Goal: Communication & Community: Answer question/provide support

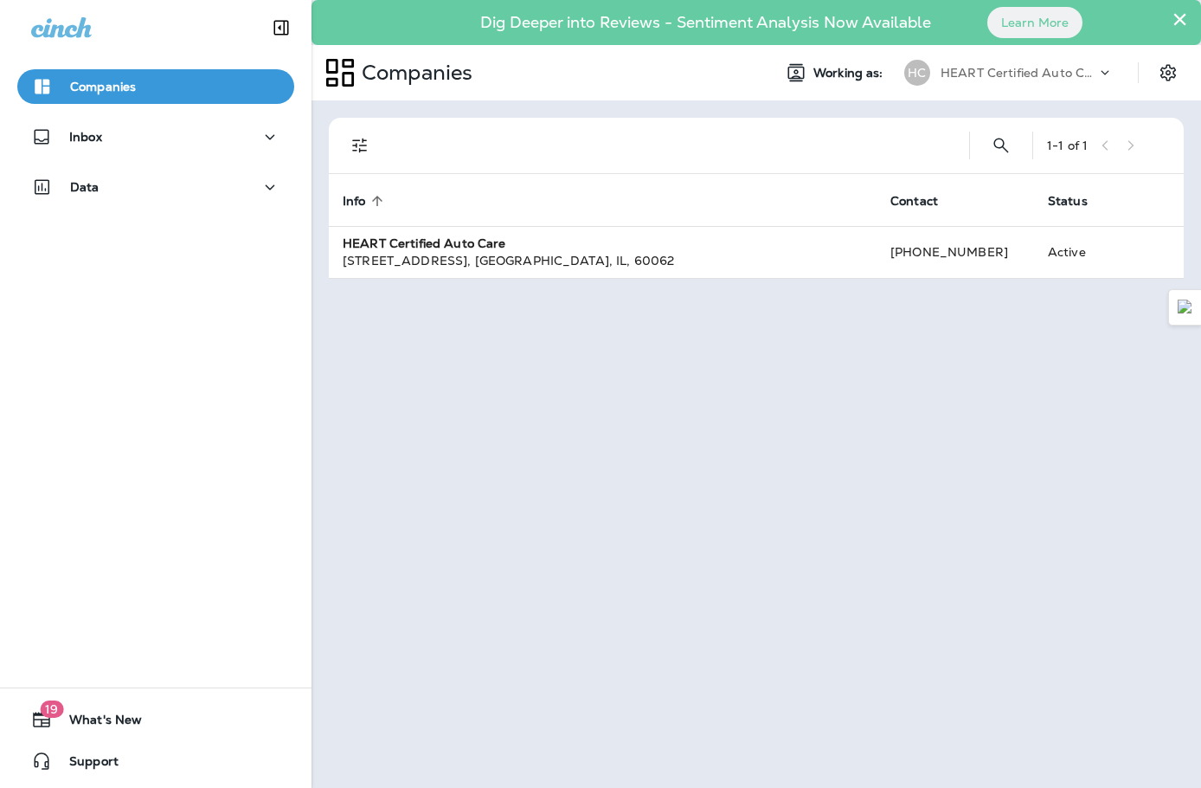
click at [181, 164] on div "Companies Inbox Data" at bounding box center [156, 140] width 312 height 177
click at [171, 144] on div "Inbox" at bounding box center [155, 137] width 249 height 22
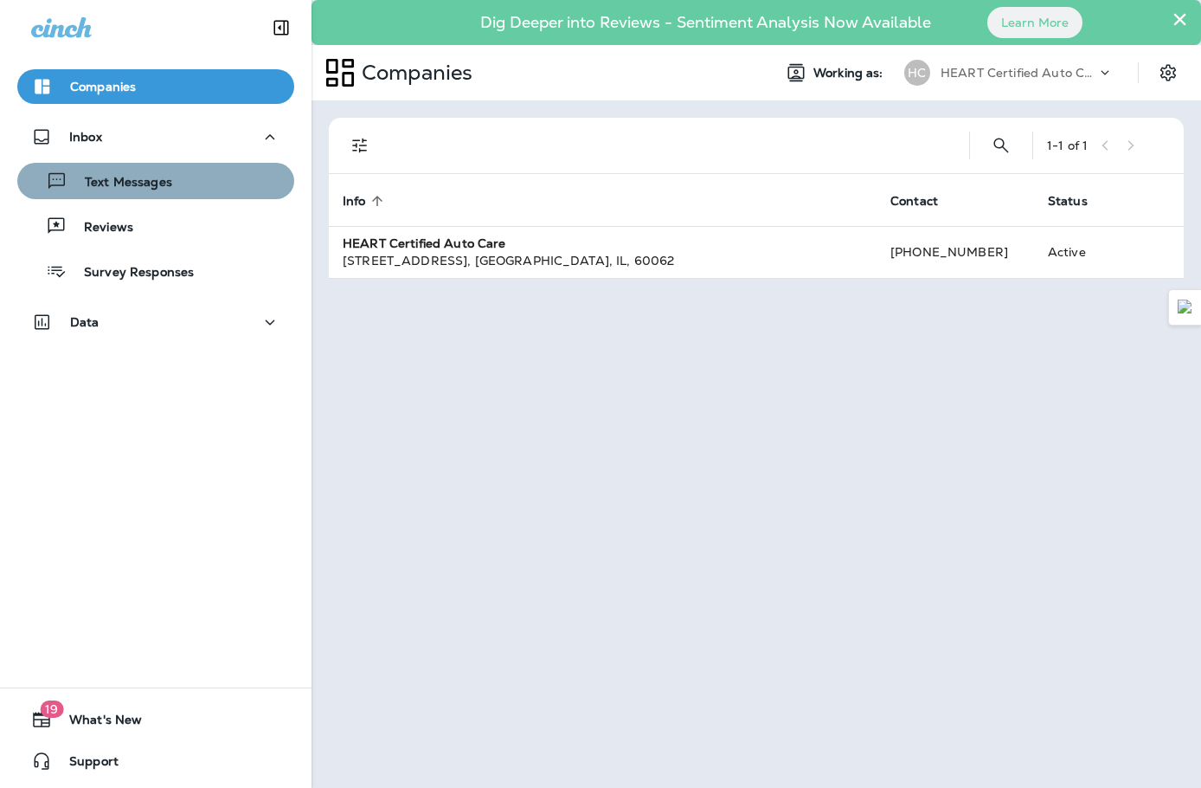
click at [172, 190] on div "Text Messages" at bounding box center [155, 181] width 263 height 26
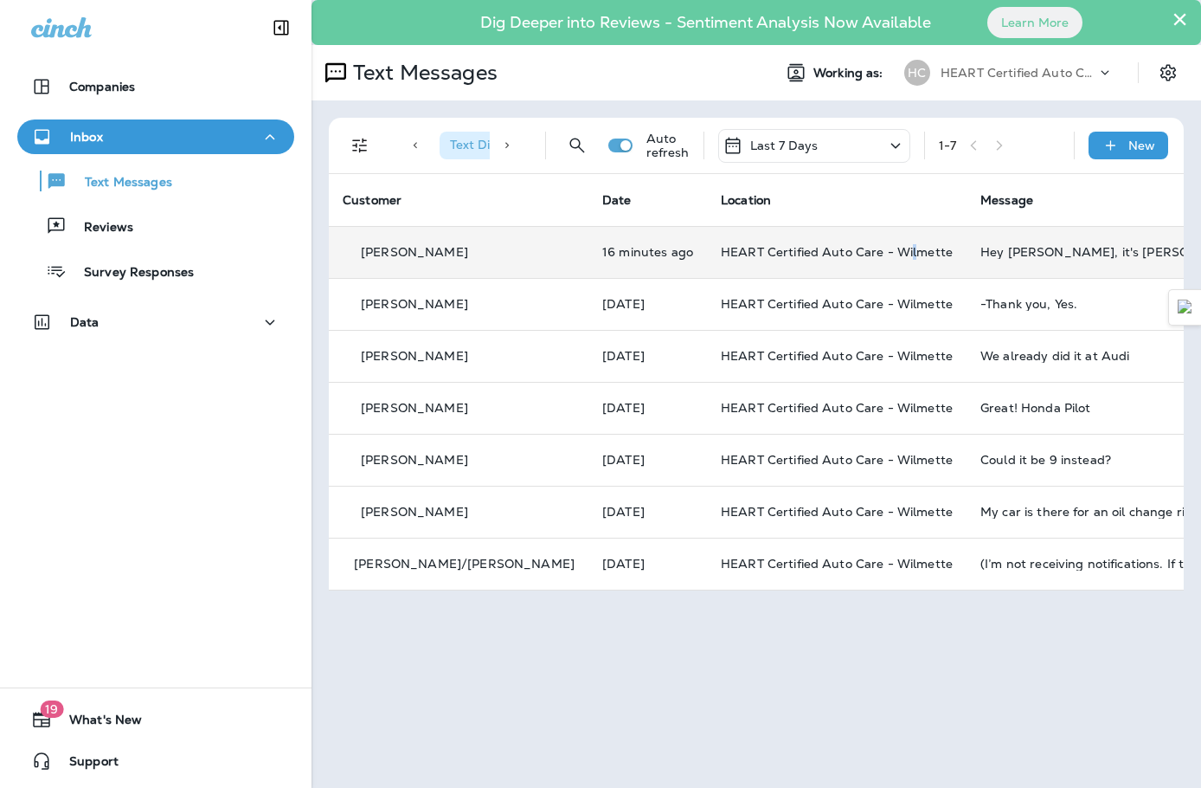
click at [826, 253] on span "HEART Certified Auto Care - Wilmette" at bounding box center [837, 252] width 232 height 16
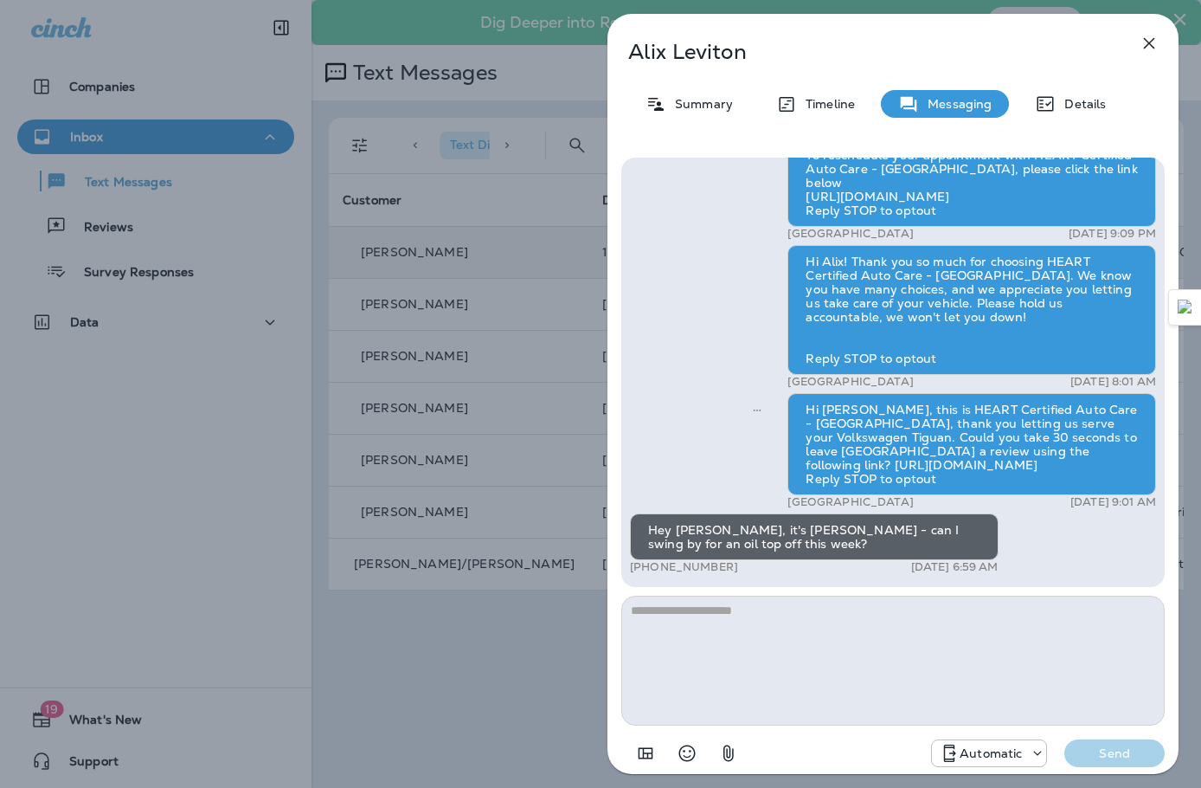
click at [570, 66] on div "[PERSON_NAME] Summary Timeline Messaging Details Hey [PERSON_NAME], it's [PERSO…" at bounding box center [600, 394] width 1201 height 788
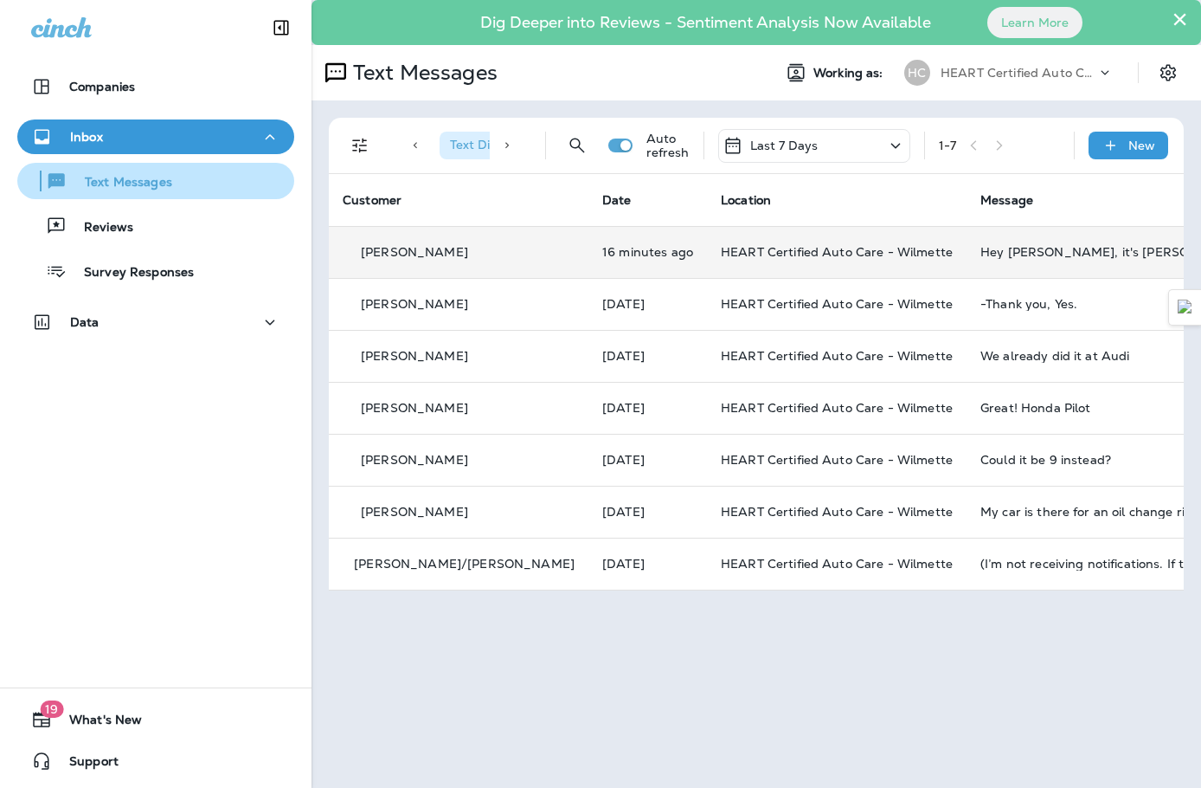
click at [190, 184] on div "Text Messages" at bounding box center [155, 181] width 263 height 26
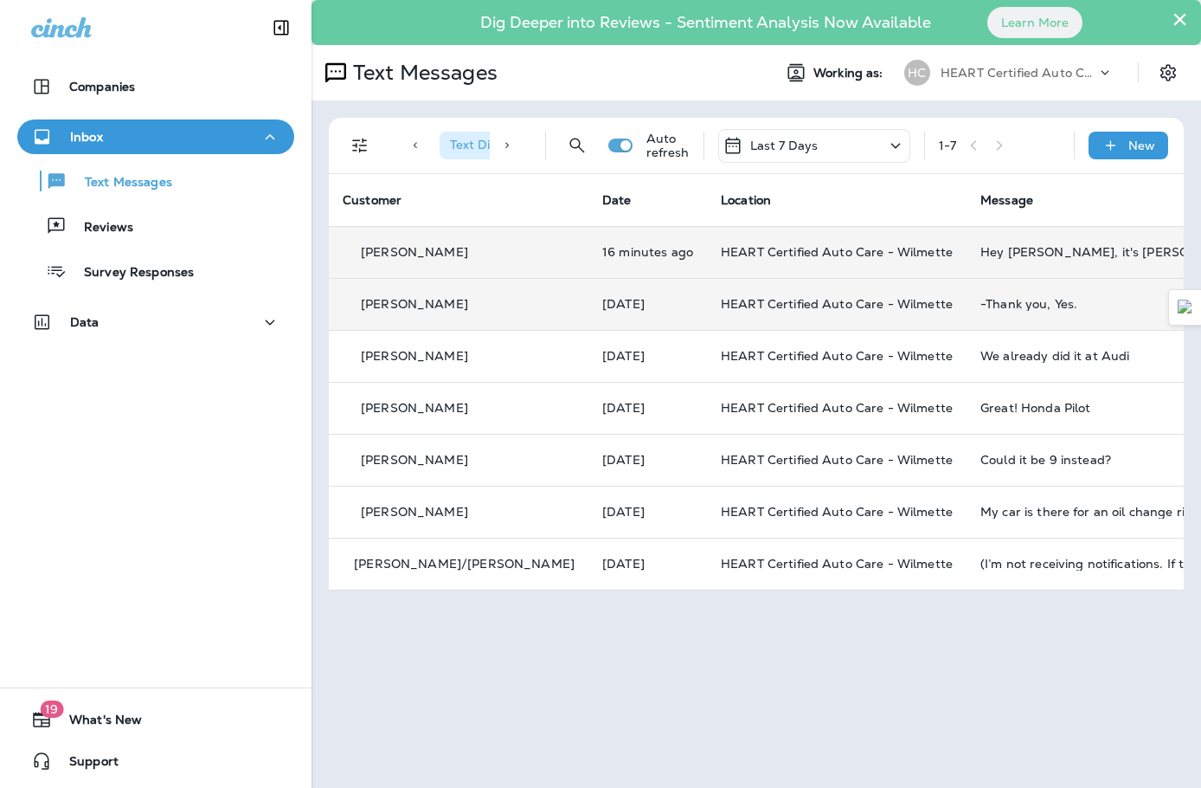
click at [804, 310] on span "HEART Certified Auto Care - Wilmette" at bounding box center [837, 304] width 232 height 16
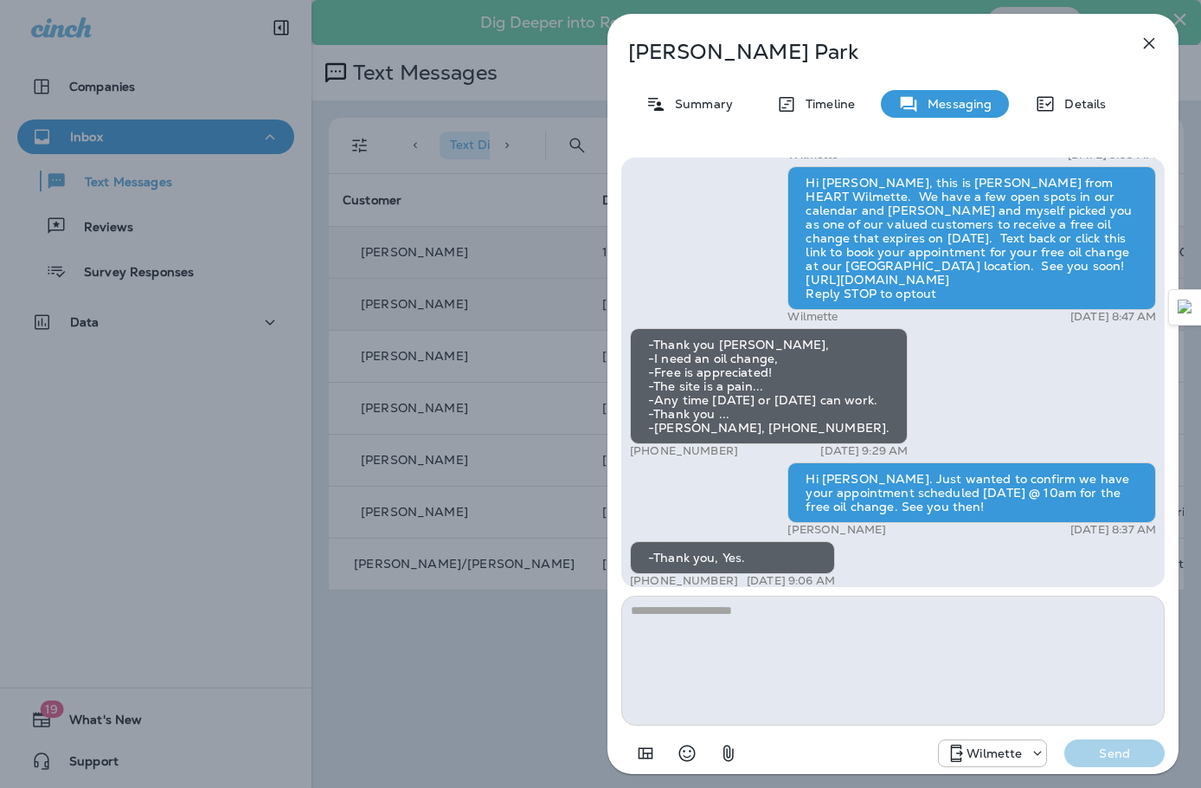
scroll to position [-173, 0]
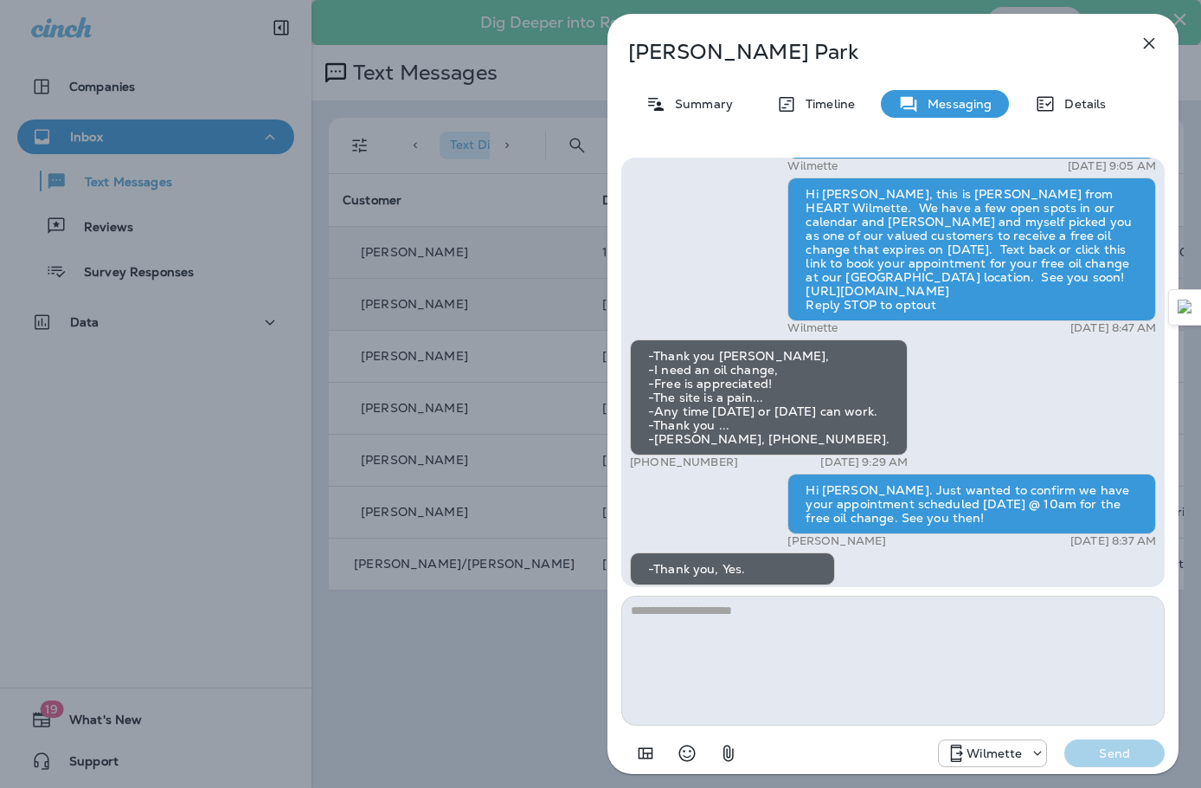
click at [1144, 46] on icon "button" at bounding box center [1149, 43] width 21 height 21
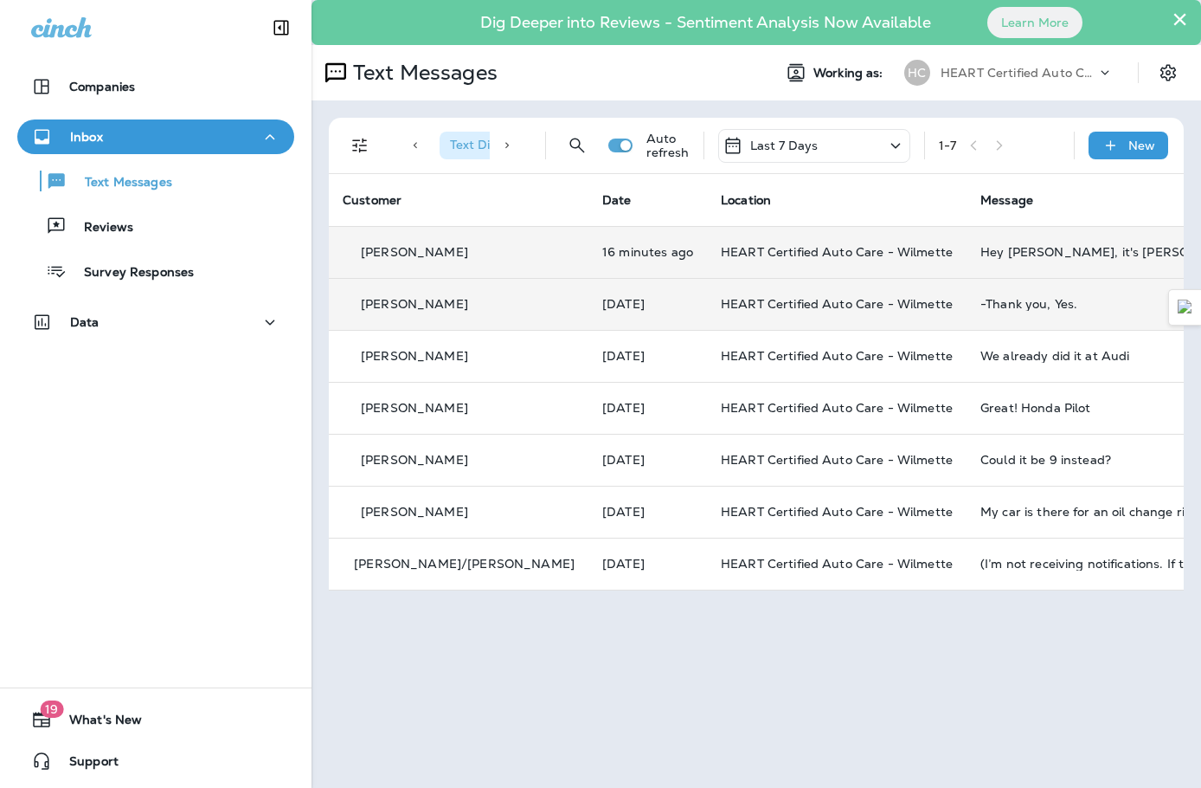
click at [750, 261] on td "HEART Certified Auto Care - Wilmette" at bounding box center [837, 252] width 260 height 52
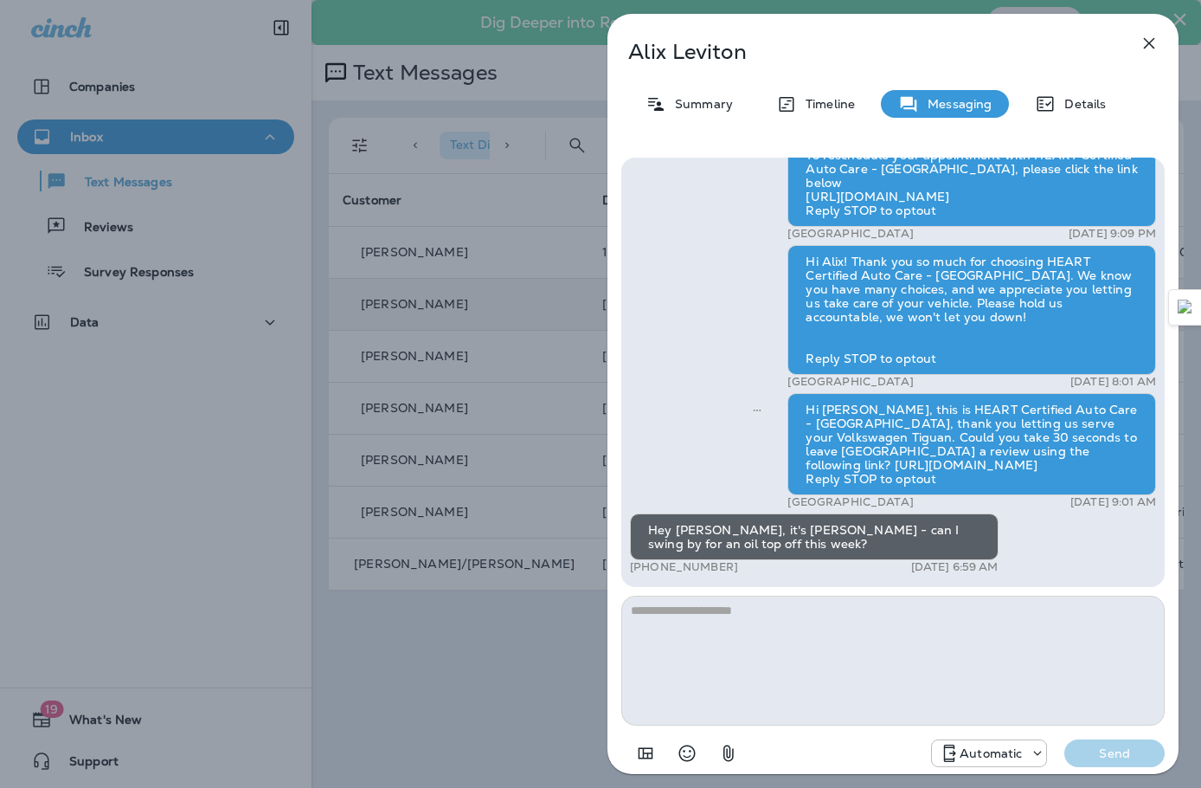
click at [445, 191] on div "[PERSON_NAME] Summary Timeline Messaging Details Hey [PERSON_NAME], it's [PERSO…" at bounding box center [600, 394] width 1201 height 788
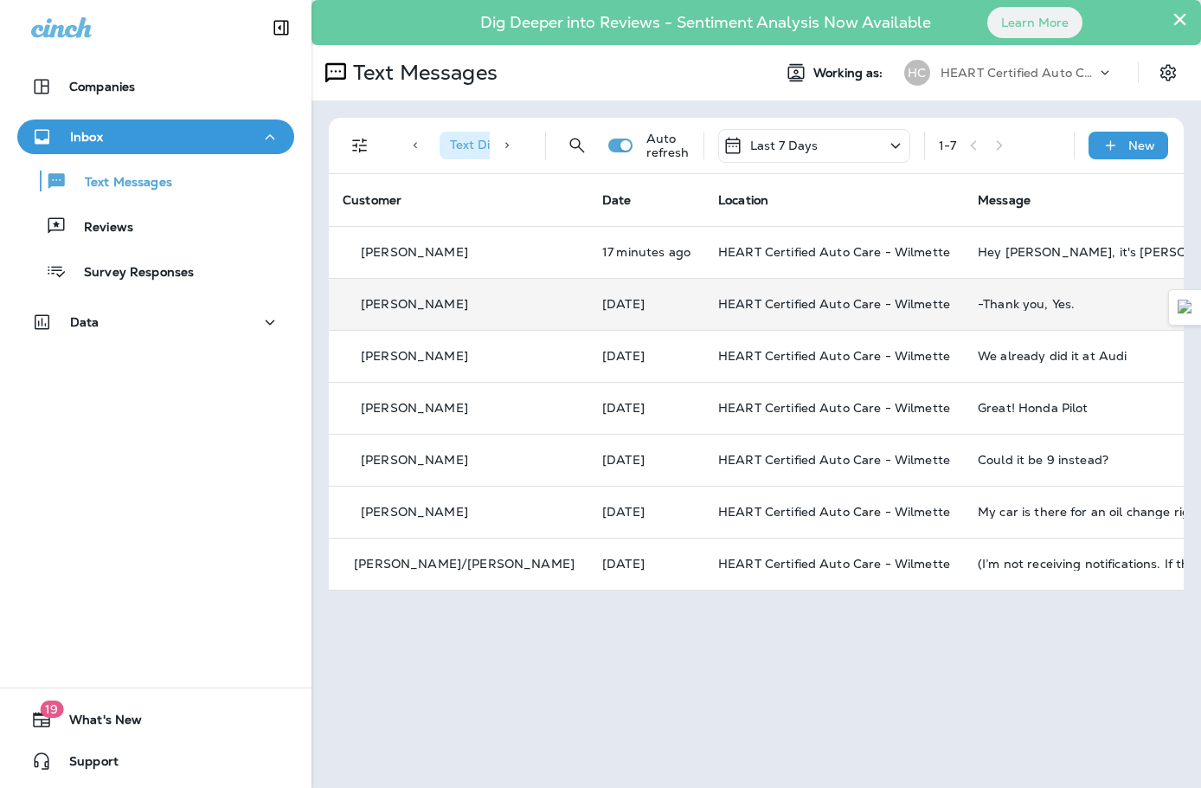
click at [216, 171] on div at bounding box center [600, 394] width 1201 height 788
